Goal: Information Seeking & Learning: Learn about a topic

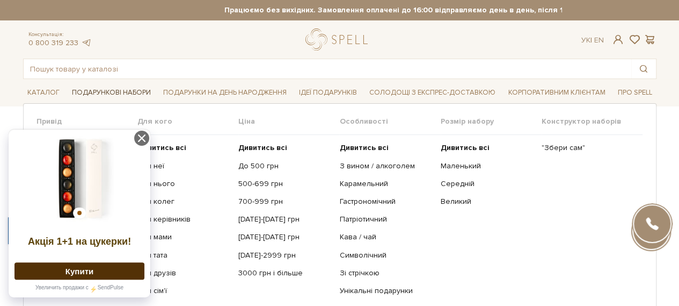
click at [115, 90] on span "Подарункові набори" at bounding box center [112, 92] width 88 height 17
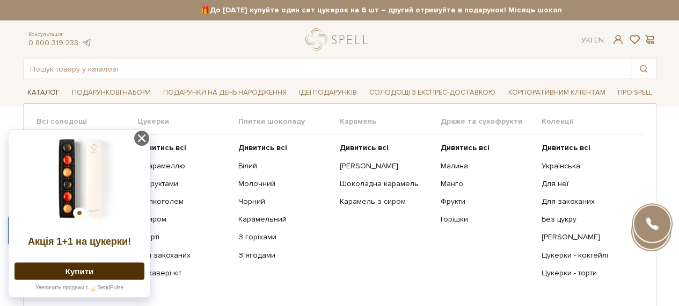
drag, startPoint x: 39, startPoint y: 88, endPoint x: 42, endPoint y: 96, distance: 8.0
click at [39, 89] on span "Каталог" at bounding box center [43, 92] width 41 height 17
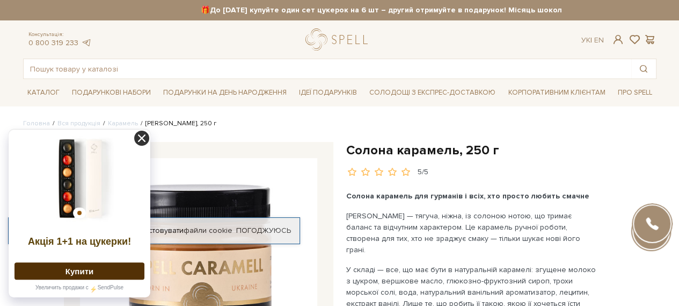
click at [143, 137] on icon at bounding box center [141, 137] width 15 height 15
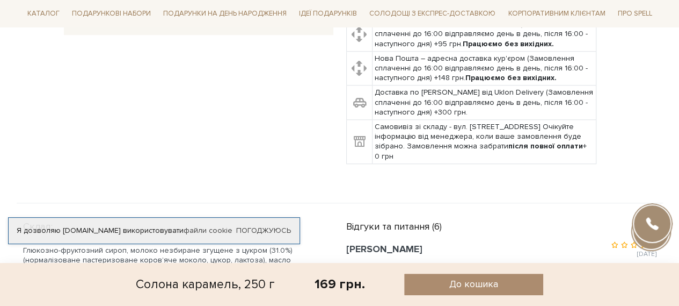
scroll to position [54, 0]
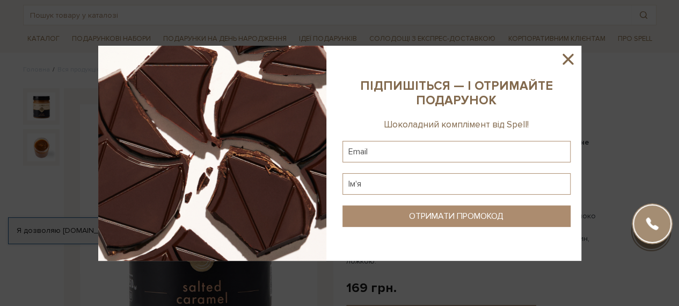
click at [568, 57] on icon at bounding box center [568, 59] width 11 height 11
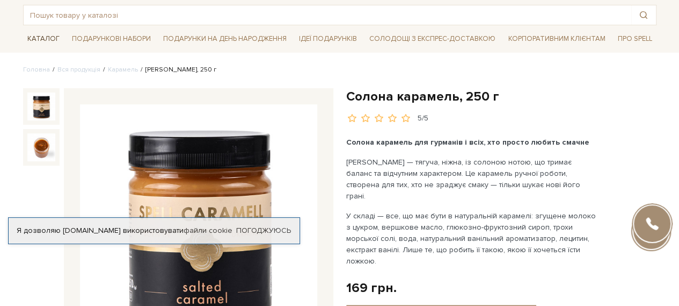
click at [37, 37] on span "Каталог" at bounding box center [43, 39] width 41 height 17
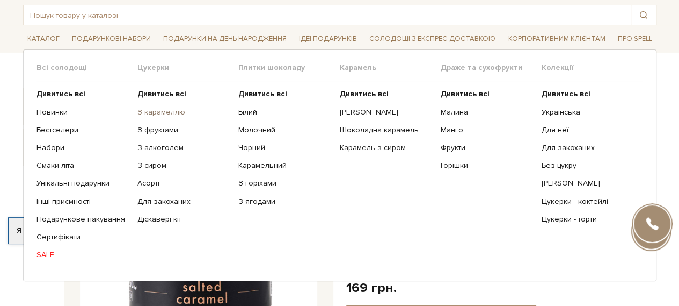
click at [163, 113] on link "З карамеллю" at bounding box center [183, 112] width 93 height 10
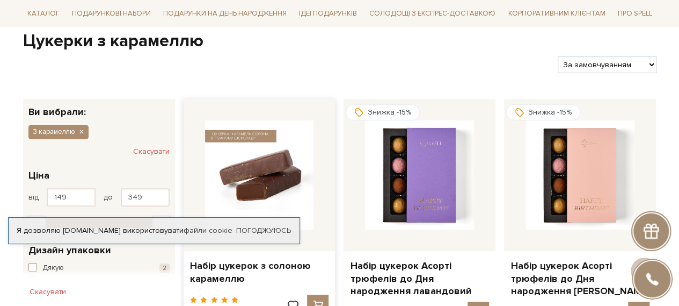
scroll to position [161, 0]
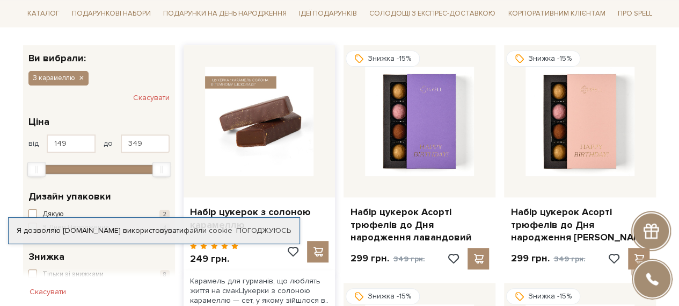
click at [268, 118] on img at bounding box center [259, 121] width 109 height 109
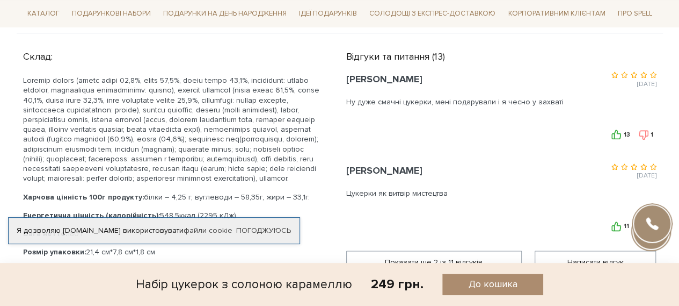
scroll to position [644, 0]
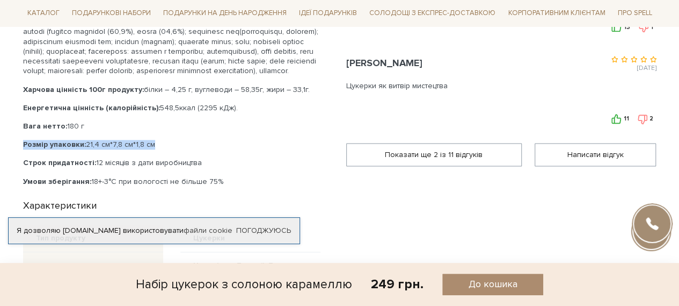
drag, startPoint x: 19, startPoint y: 151, endPoint x: 172, endPoint y: 155, distance: 152.6
click at [172, 155] on div "Склад: Харчова цінність 100г продукту: білки – 4,25 г, вуглеводи – 58,35г, жири…" at bounding box center [178, 195] width 323 height 513
click at [180, 149] on p "Розмір упаковки: 21,4 см*7,8 см*1,8 см" at bounding box center [171, 145] width 297 height 10
drag, startPoint x: 166, startPoint y: 153, endPoint x: 17, endPoint y: 132, distance: 150.7
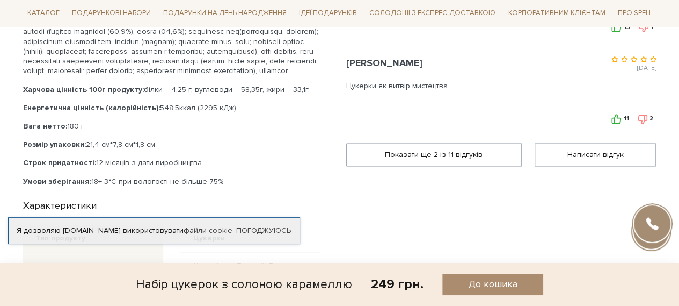
copy div "Вага нетто: 180 г Розмір упаковки: 21,4 см*7,8 см*1,8 см"
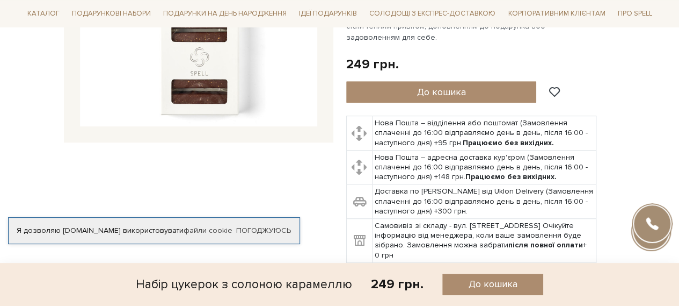
scroll to position [161, 0]
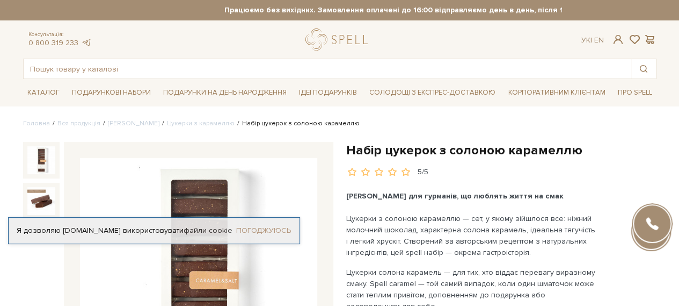
scroll to position [161, 0]
